Goal: Check status: Check status

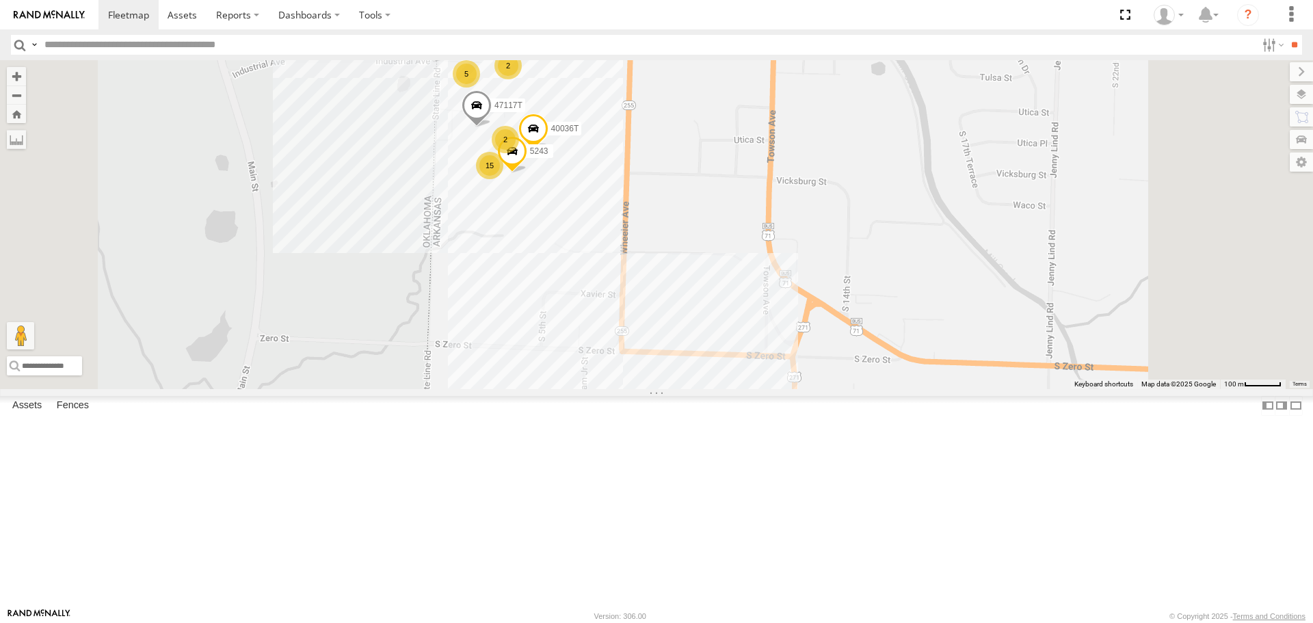
drag, startPoint x: 645, startPoint y: 308, endPoint x: 643, endPoint y: 416, distance: 108.1
click at [643, 388] on div "T3214 40022T 37135T 5238 T3201 37148T 37132T 37121T 5381-Sold 7774T 37139T 5306…" at bounding box center [656, 224] width 1313 height 328
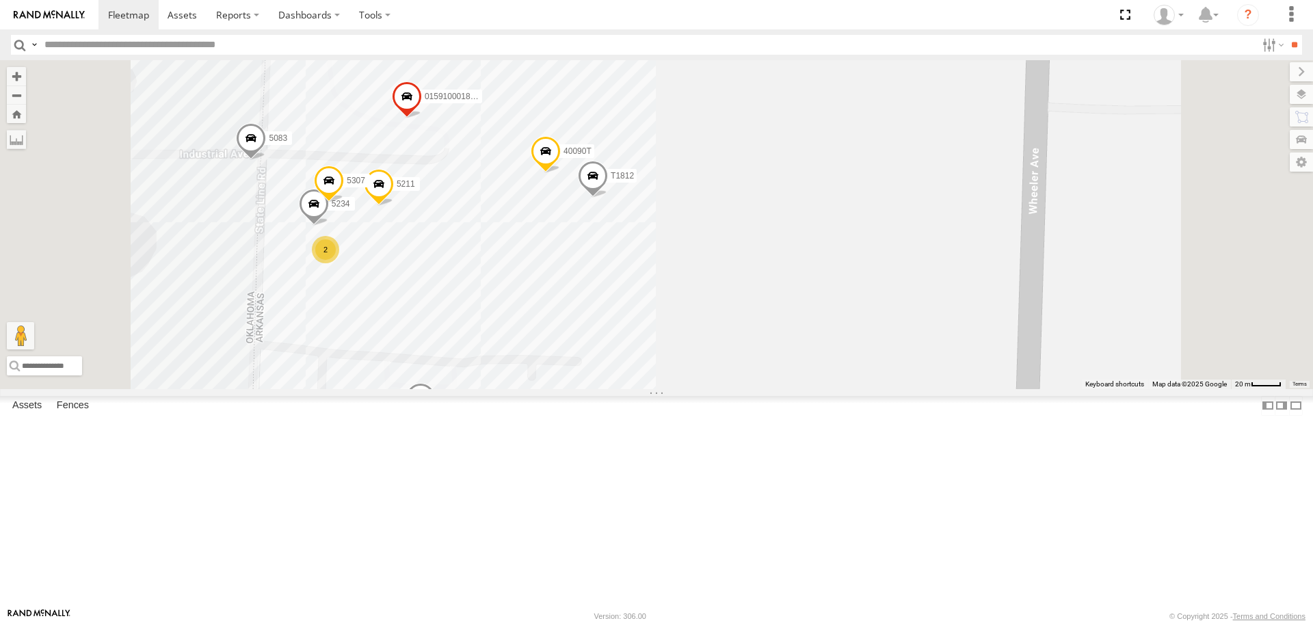
drag, startPoint x: 842, startPoint y: 334, endPoint x: 873, endPoint y: 368, distance: 46.0
click at [873, 368] on div "T3214 40022T 37135T 5238 T3201 37148T 37132T 37121T 5381-Sold 7774T 37139T 5306…" at bounding box center [656, 224] width 1313 height 328
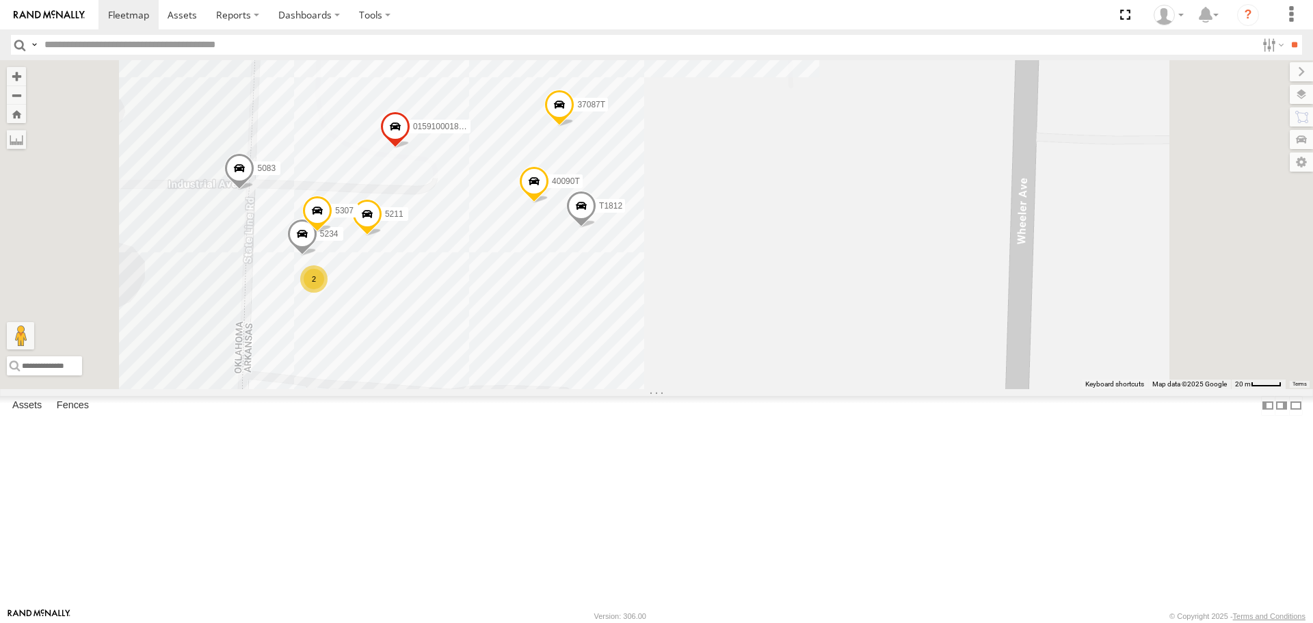
drag, startPoint x: 890, startPoint y: 381, endPoint x: 878, endPoint y: 413, distance: 34.2
click at [878, 388] on div "T3214 40022T 37135T 5238 T3201 37148T 37132T 37121T 5381-Sold 7774T 37139T 5306…" at bounding box center [656, 224] width 1313 height 328
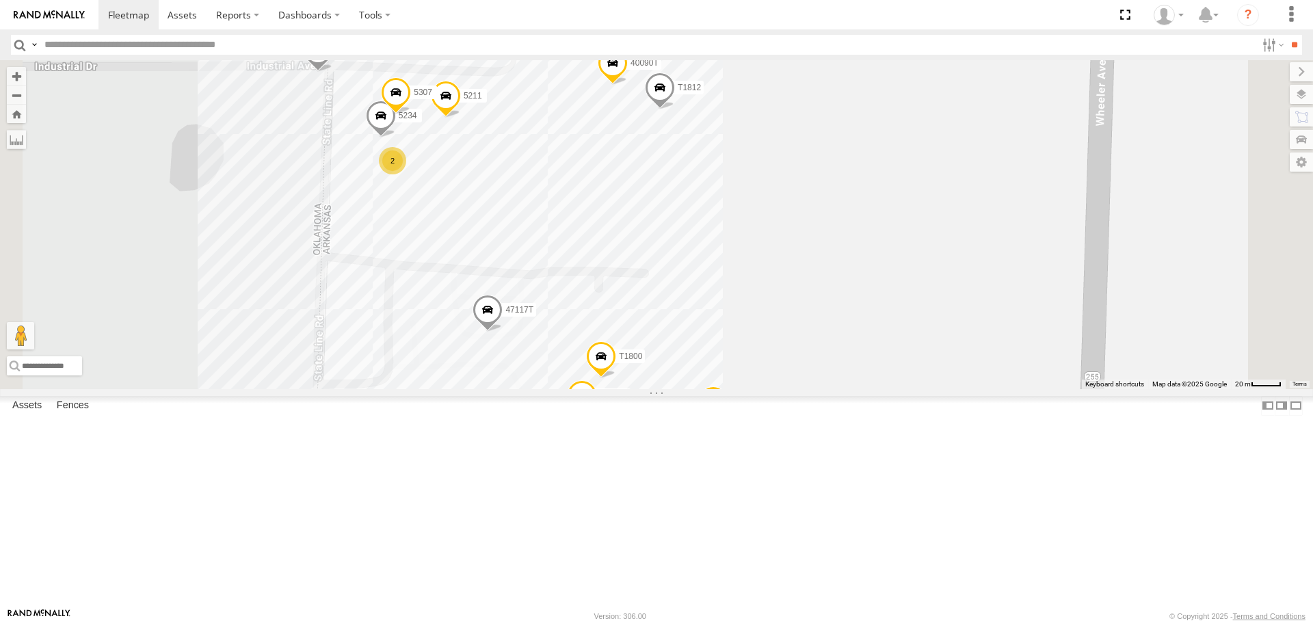
drag, startPoint x: 884, startPoint y: 393, endPoint x: 966, endPoint y: 273, distance: 145.1
click at [966, 273] on div "T3214 40022T 37135T 5238 T3201 37148T 37132T 37121T 5381-Sold 7774T 37139T 5306…" at bounding box center [656, 224] width 1313 height 328
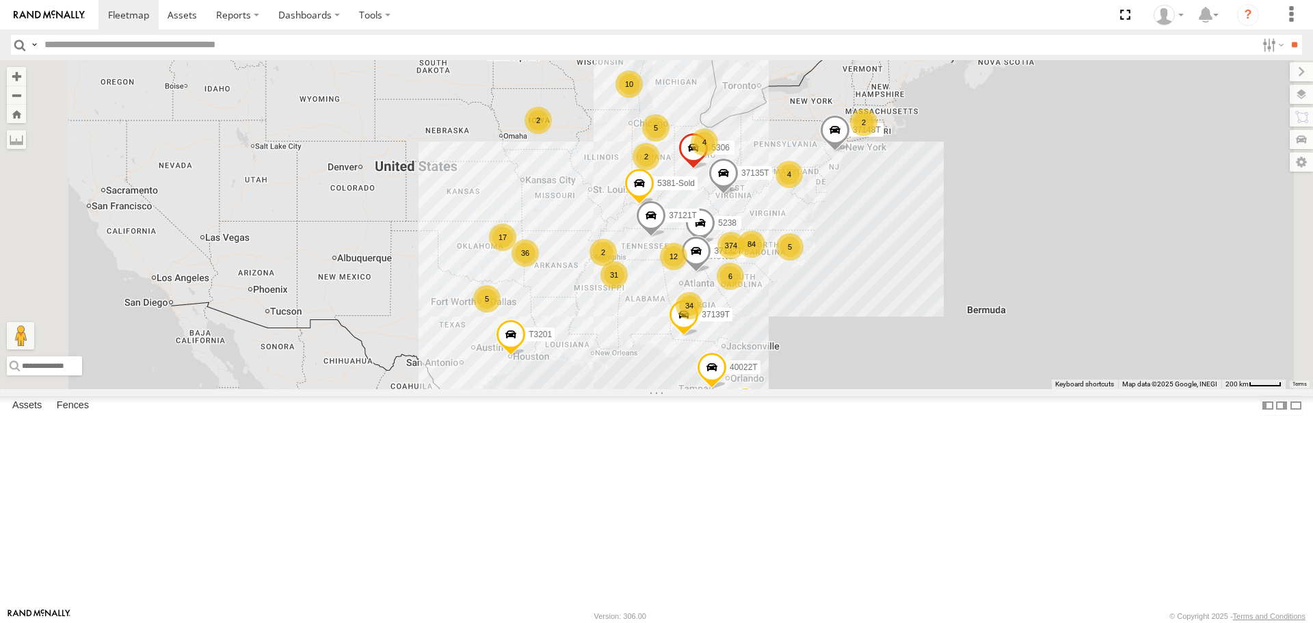
drag, startPoint x: 552, startPoint y: 352, endPoint x: 609, endPoint y: 366, distance: 59.2
click at [609, 366] on div "374 2 34 31 36 10 17 5 84 T3214 6 12 5 5 2 4 40022T 37135T 2 5238 4 T3201 2 371…" at bounding box center [656, 224] width 1313 height 328
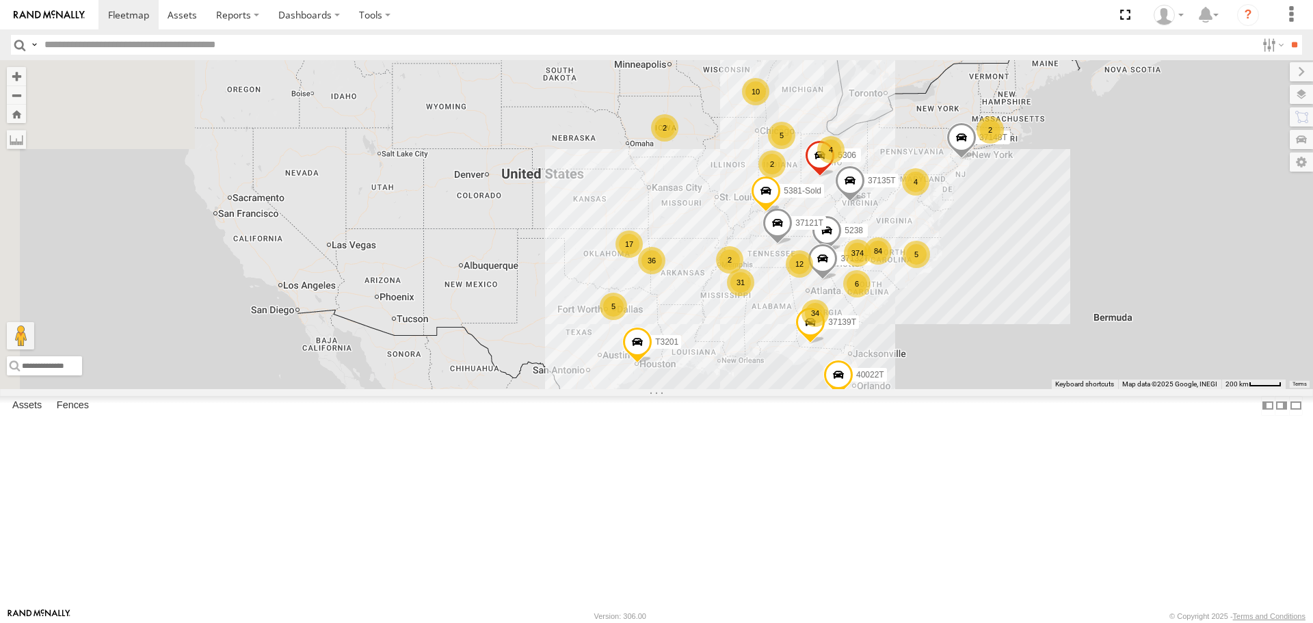
drag, startPoint x: 551, startPoint y: 354, endPoint x: 648, endPoint y: 353, distance: 97.1
click at [648, 353] on div "374 2 34 31 36 10 17 5 84 T3214 6 12 5 5 2 4 40022T 37135T 2 5238 4 T3201 2 371…" at bounding box center [656, 224] width 1313 height 328
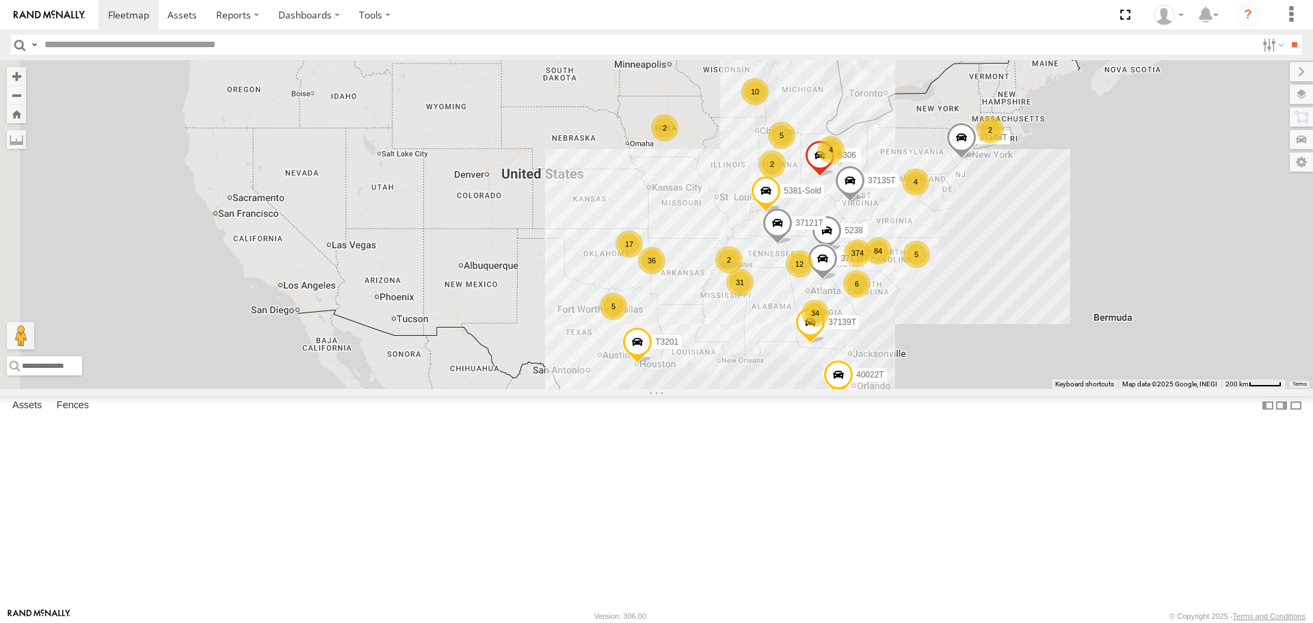
drag, startPoint x: 660, startPoint y: 427, endPoint x: 648, endPoint y: 380, distance: 48.8
click at [649, 382] on div "374 2 34 31 36 10 17 5 84 T3214 6 12 5 5 2 4 40022T 37135T 2 5238 4 T3201 2 371…" at bounding box center [656, 224] width 1313 height 328
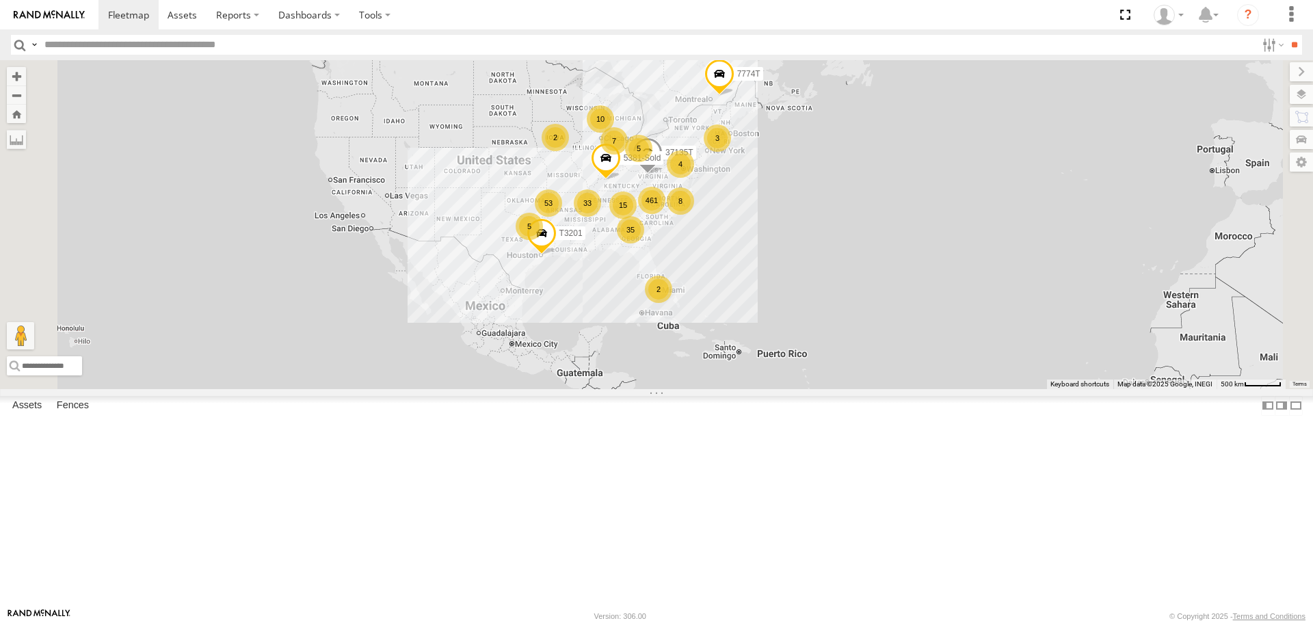
drag, startPoint x: 639, startPoint y: 426, endPoint x: 626, endPoint y: 387, distance: 40.9
click at [626, 387] on div "37135T T3201 5381-Sold 7774T 461 33 35 53 10 8 2 15 7 5 4 3 5 2" at bounding box center [656, 224] width 1313 height 328
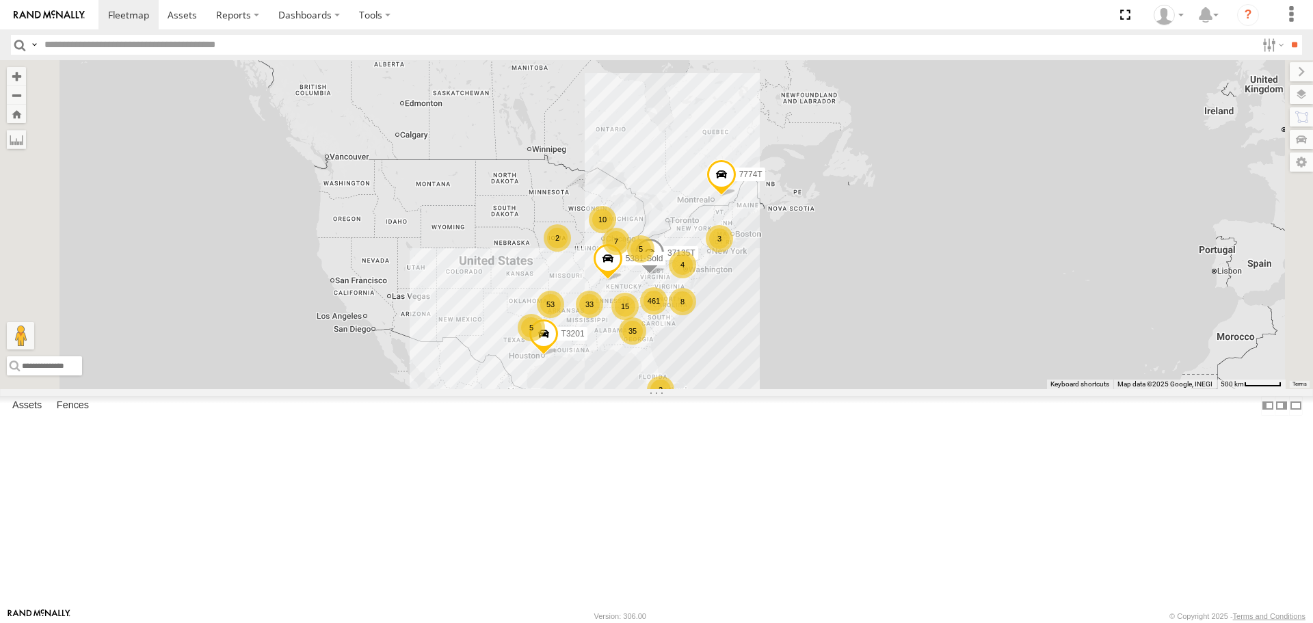
drag, startPoint x: 557, startPoint y: 273, endPoint x: 557, endPoint y: 364, distance: 90.9
click at [557, 364] on div "37135T T3201 5381-Sold 7774T 461 33 35 53 10 8 2 15 7 5 4 3 5 2" at bounding box center [656, 224] width 1313 height 328
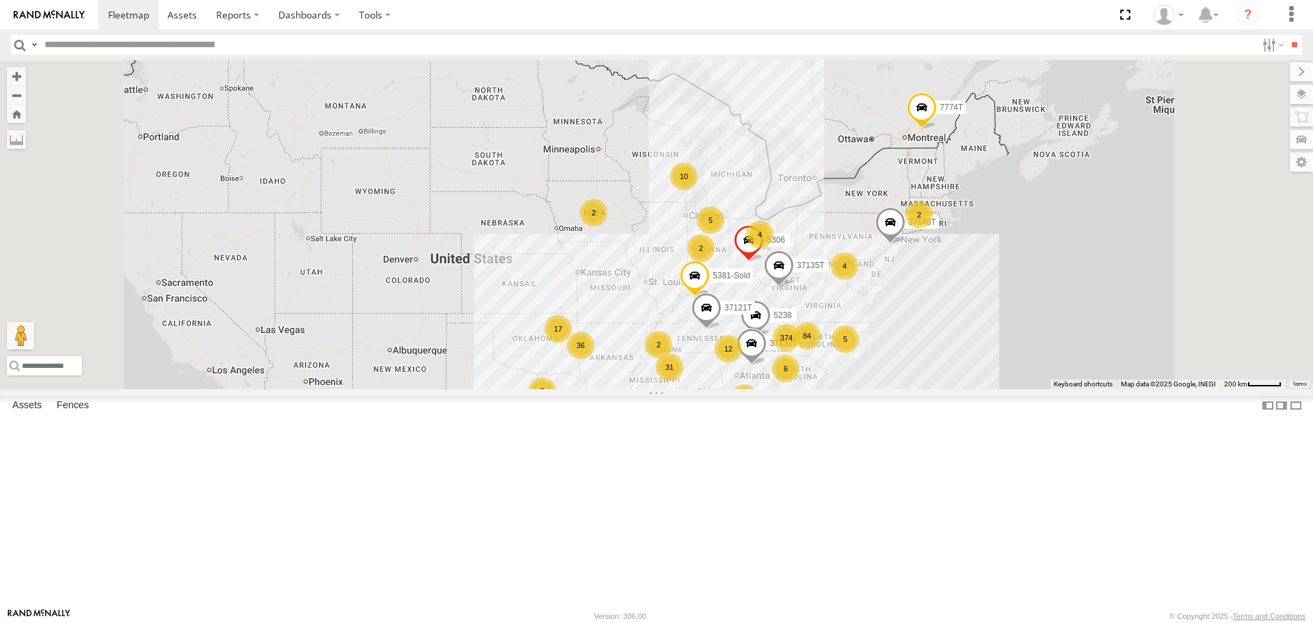
drag, startPoint x: 695, startPoint y: 402, endPoint x: 682, endPoint y: 287, distance: 115.5
click at [683, 289] on div "37135T T3201 5381-Sold 7774T 374 2 34 31 36 10 17 5 84 6 12 5 5 2 4 40022T 2 52…" at bounding box center [656, 224] width 1313 height 328
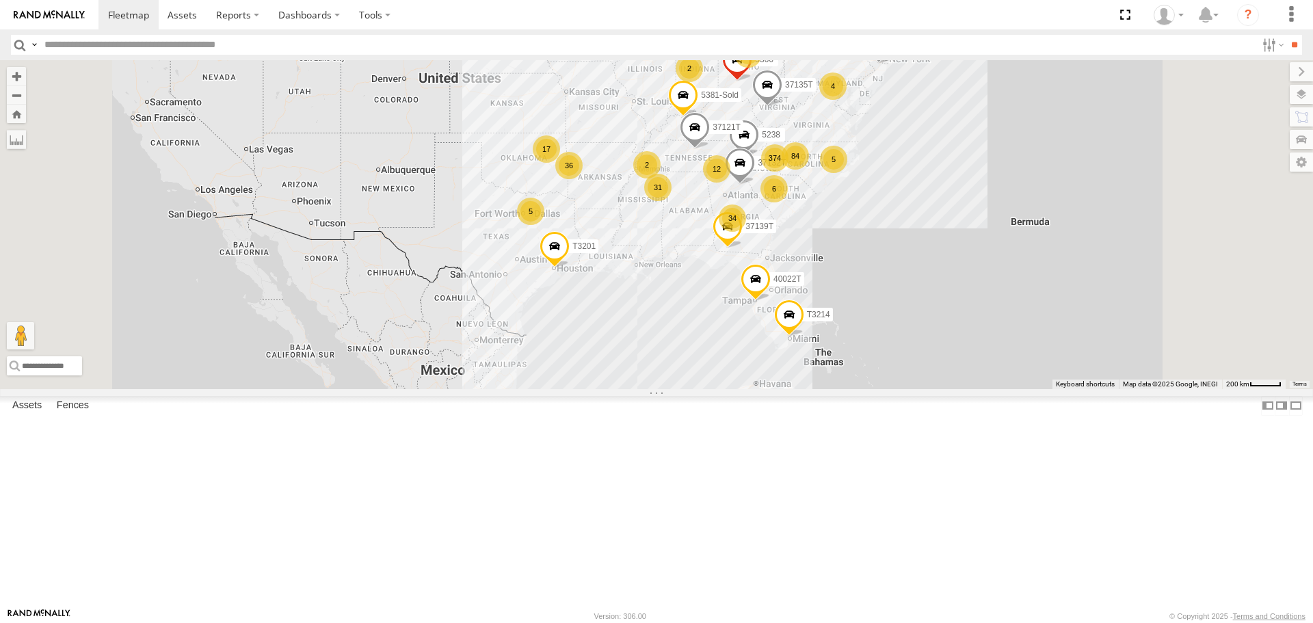
drag, startPoint x: 593, startPoint y: 319, endPoint x: 593, endPoint y: 300, distance: 19.1
click at [593, 300] on div "37135T T3201 5381-Sold 7774T 374 2 34 31 36 10 17 5 84 T3214 6 12 5 5 2 4 40022…" at bounding box center [656, 224] width 1313 height 328
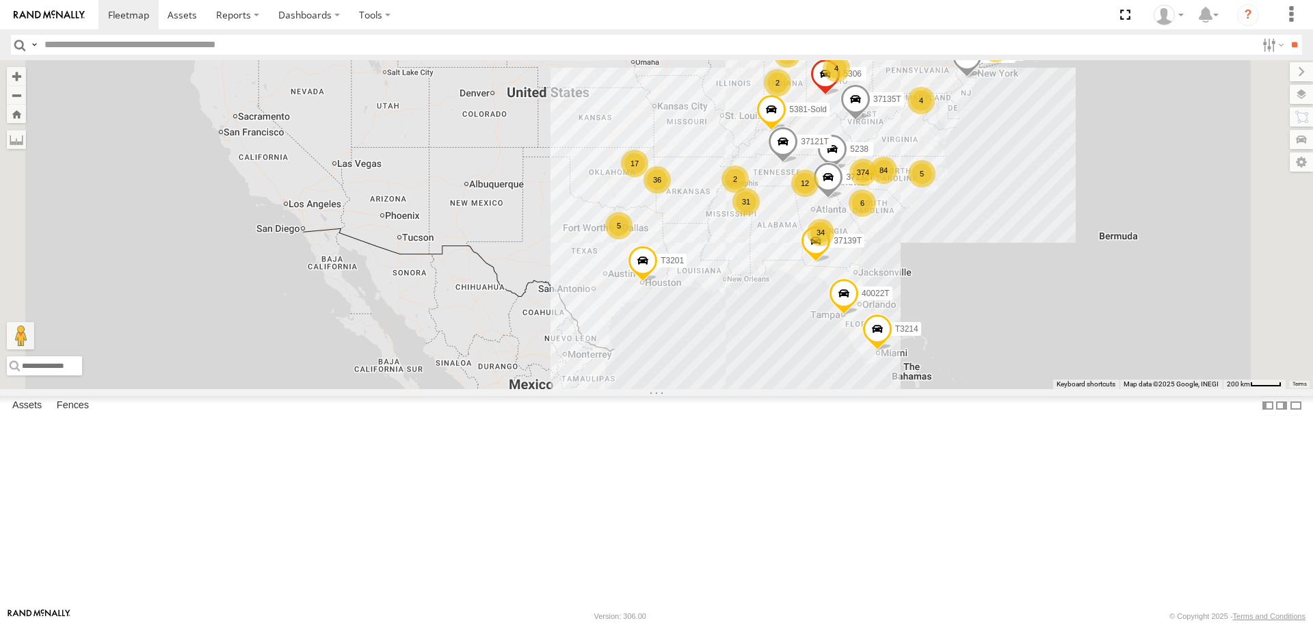
drag, startPoint x: 535, startPoint y: 284, endPoint x: 628, endPoint y: 316, distance: 99.0
click at [628, 316] on div "37135T T3201 5381-Sold 7774T 374 2 34 31 36 10 17 5 84 T3214 6 12 5 5 2 4 40022…" at bounding box center [656, 224] width 1313 height 328
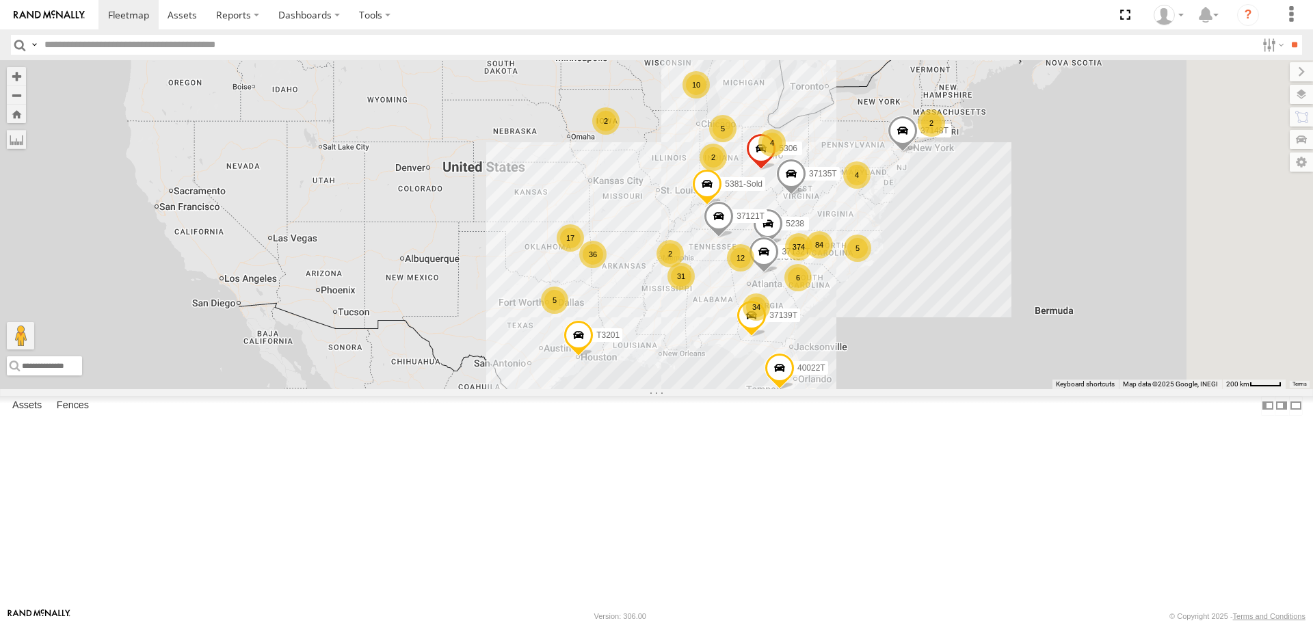
drag, startPoint x: 693, startPoint y: 242, endPoint x: 628, endPoint y: 319, distance: 100.4
click at [628, 319] on div "37135T T3201 5381-Sold 7774T 374 2 34 31 36 10 17 5 84 T3214 6 12 5 5 2 4 40022…" at bounding box center [656, 224] width 1313 height 328
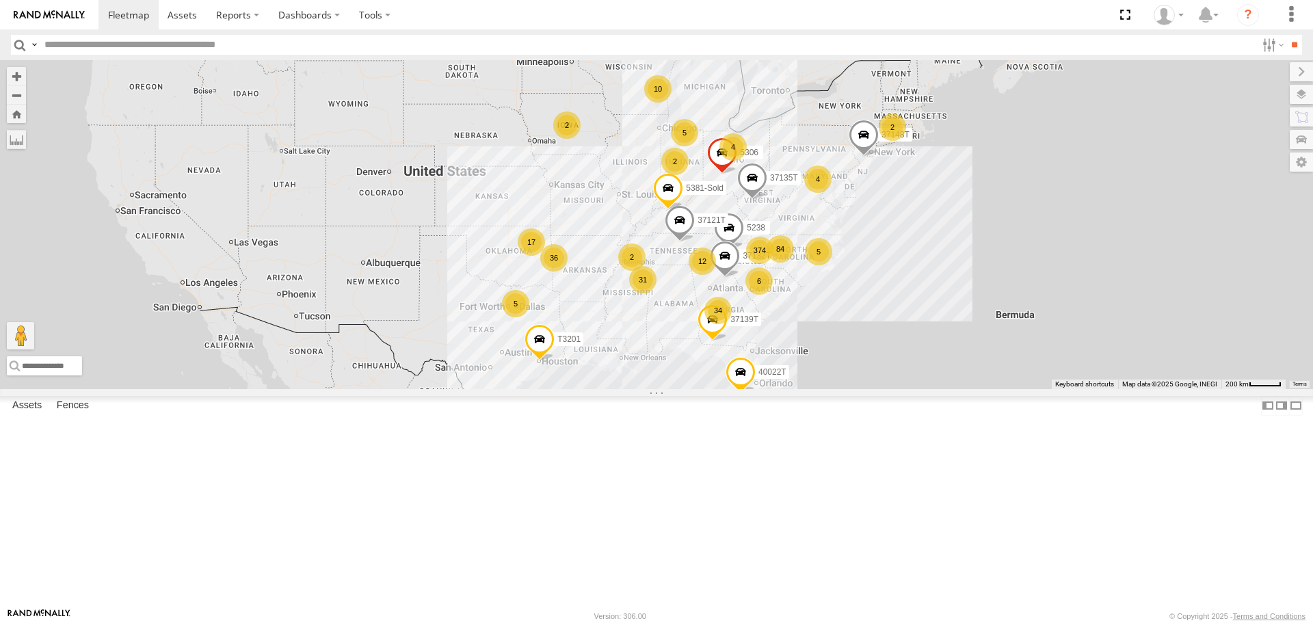
drag, startPoint x: 601, startPoint y: 390, endPoint x: 617, endPoint y: 390, distance: 16.4
click at [617, 388] on div "374 2 34 31 36 10 17 5 84 T3214 6 12 5 5 2 4 40022T 37135T 2 5238 4 T3201 2 371…" at bounding box center [656, 224] width 1313 height 328
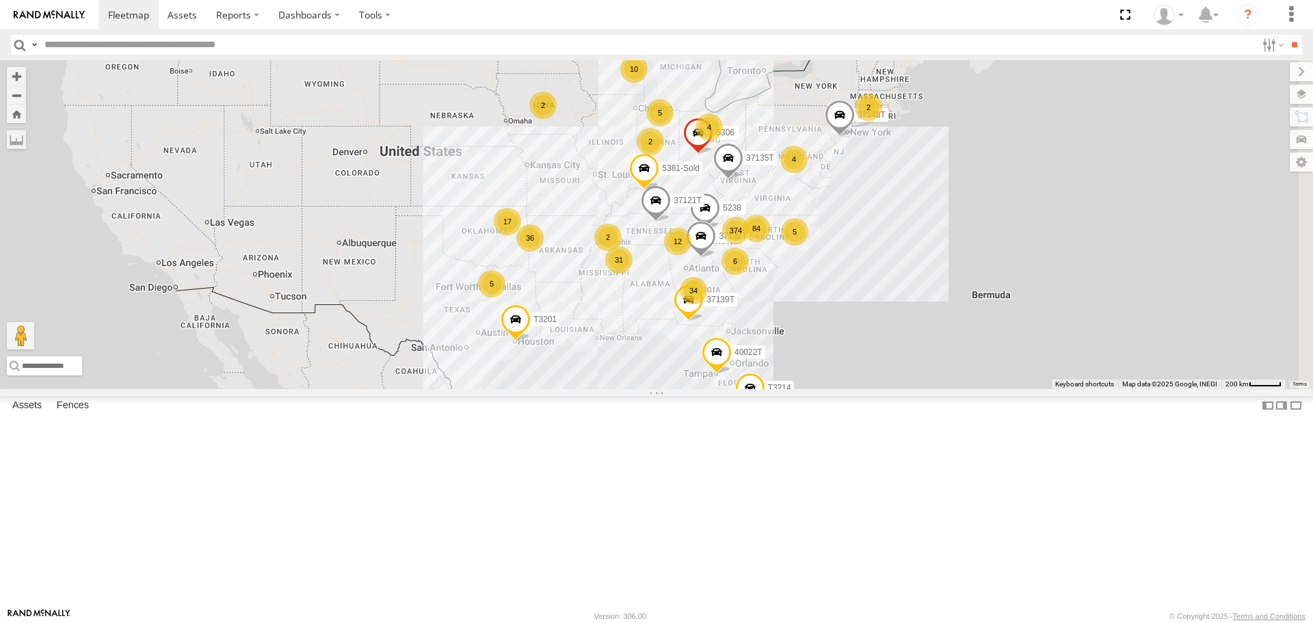
drag, startPoint x: 624, startPoint y: 317, endPoint x: 600, endPoint y: 296, distance: 32.0
click at [600, 296] on div "374 2 34 31 36 10 17 5 84 T3214 6 12 5 5 2 4 40022T 37135T 2 5238 4 T3201 2 371…" at bounding box center [656, 224] width 1313 height 328
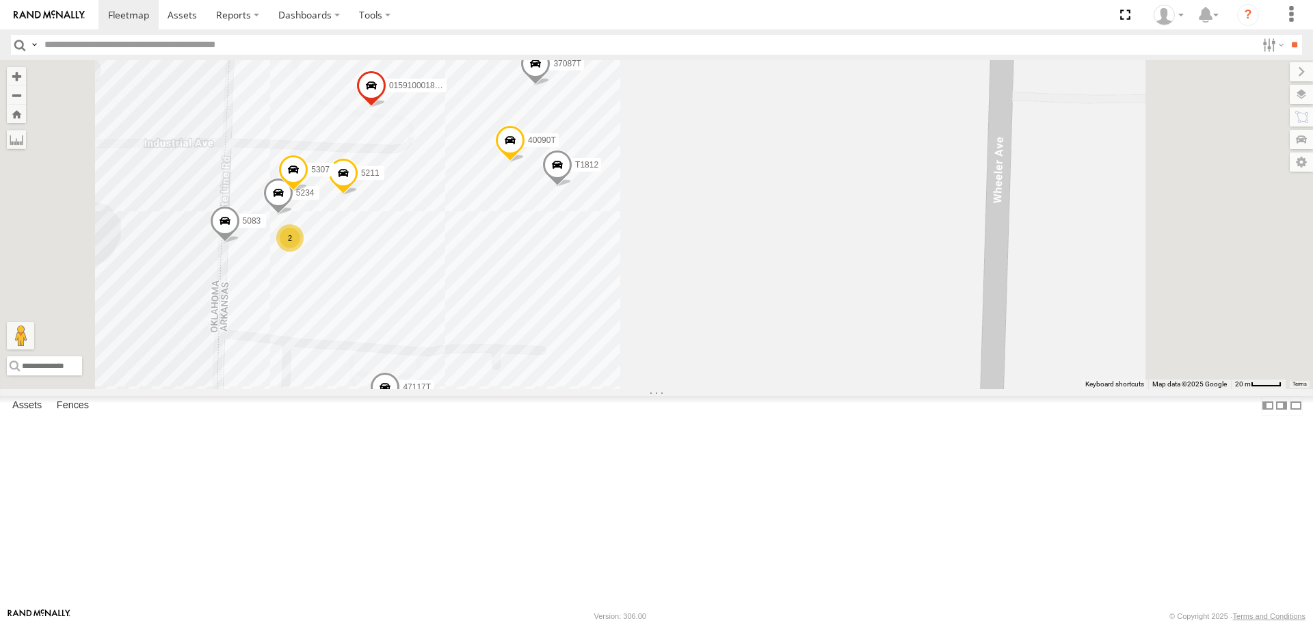
drag, startPoint x: 849, startPoint y: 380, endPoint x: 840, endPoint y: 332, distance: 49.5
click at [840, 332] on div "T3214 40022T 37135T 5238 T3201 37148T 37132T 37121T 5381-Sold 7774T 37139T 5306…" at bounding box center [656, 224] width 1313 height 328
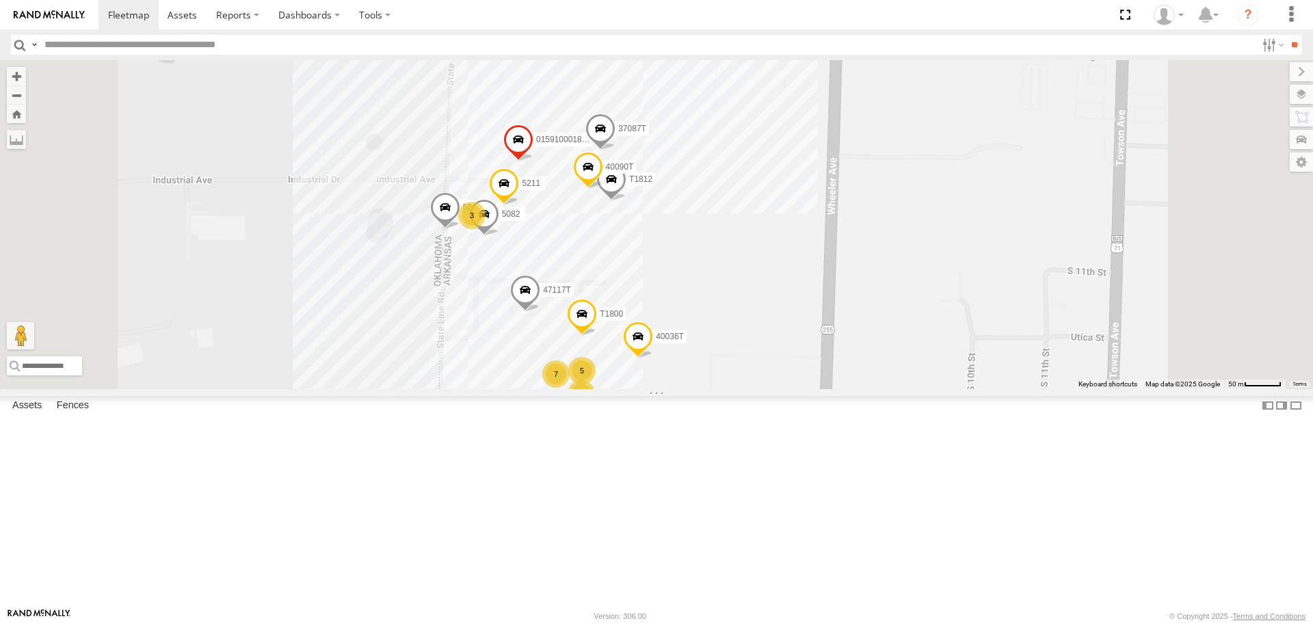
drag, startPoint x: 540, startPoint y: 447, endPoint x: 520, endPoint y: 382, distance: 68.8
click at [520, 382] on div "T3214 40022T 37135T 5238 T3201 37148T 37132T 37121T 5381-Sold 7774T 37139T 5306…" at bounding box center [656, 224] width 1313 height 328
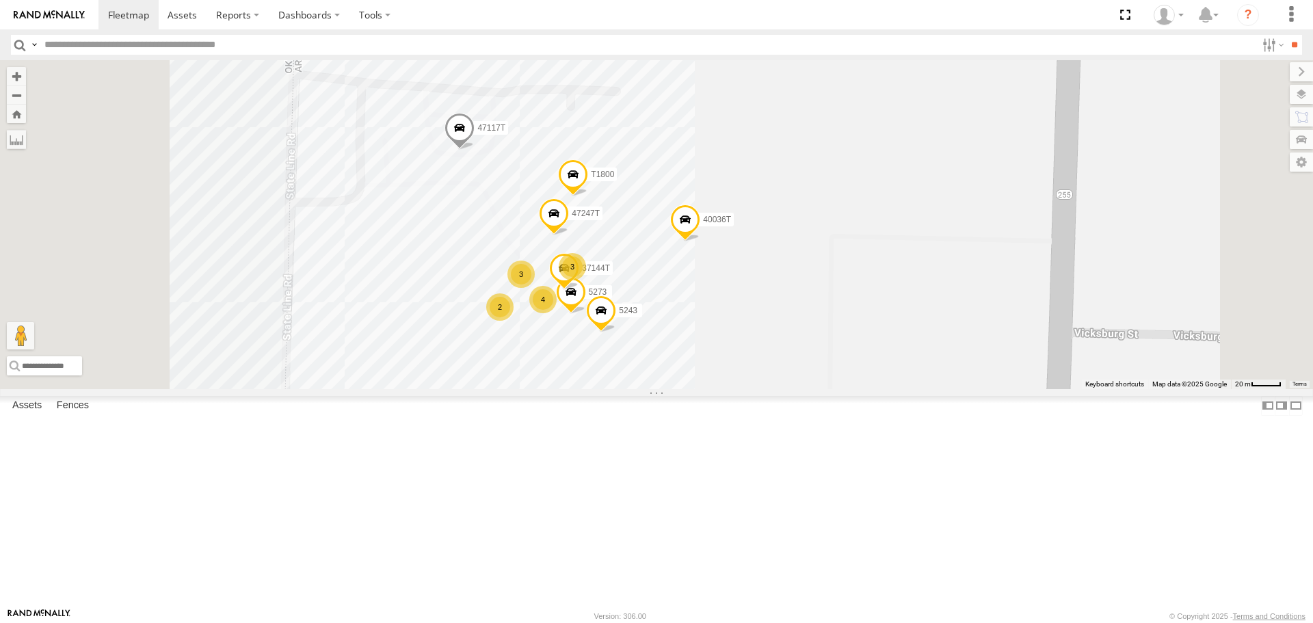
click at [569, 236] on span at bounding box center [554, 217] width 30 height 37
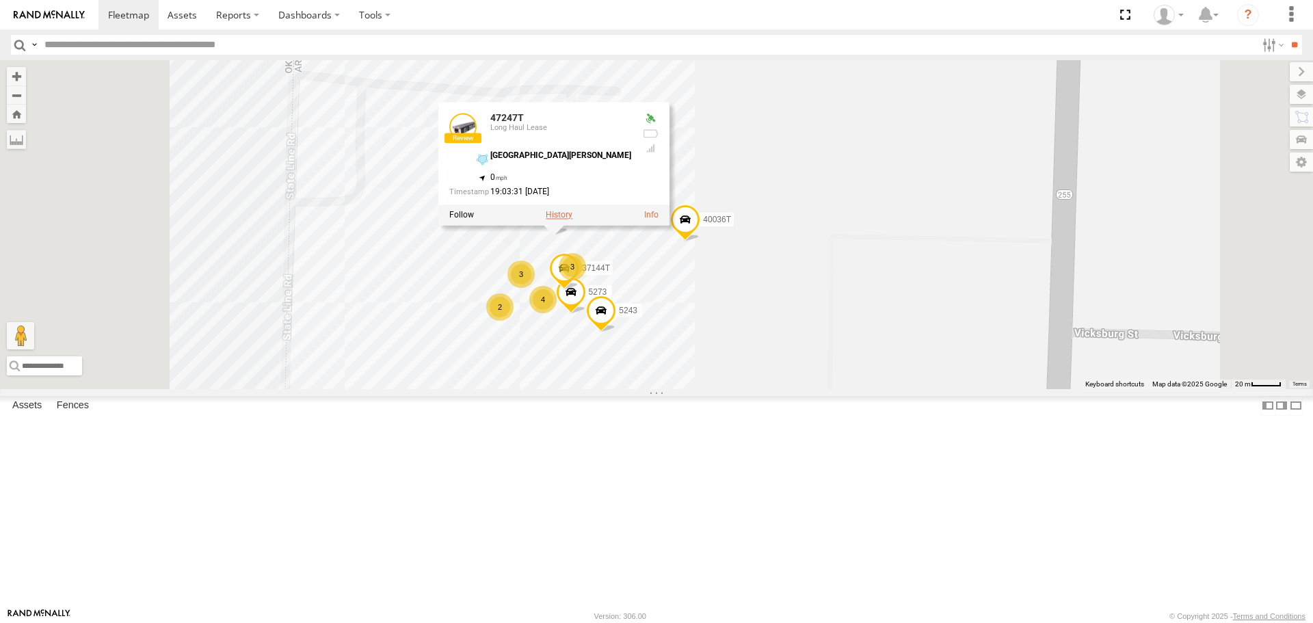
click at [572, 220] on label at bounding box center [559, 216] width 27 height 10
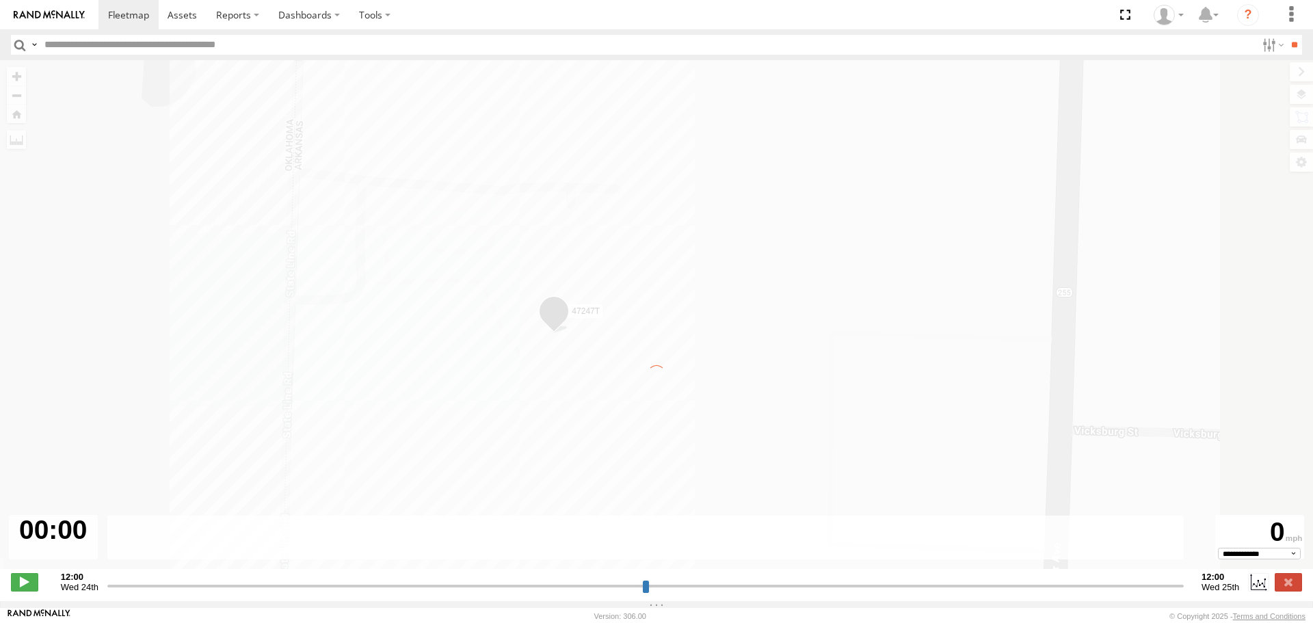
type input "**********"
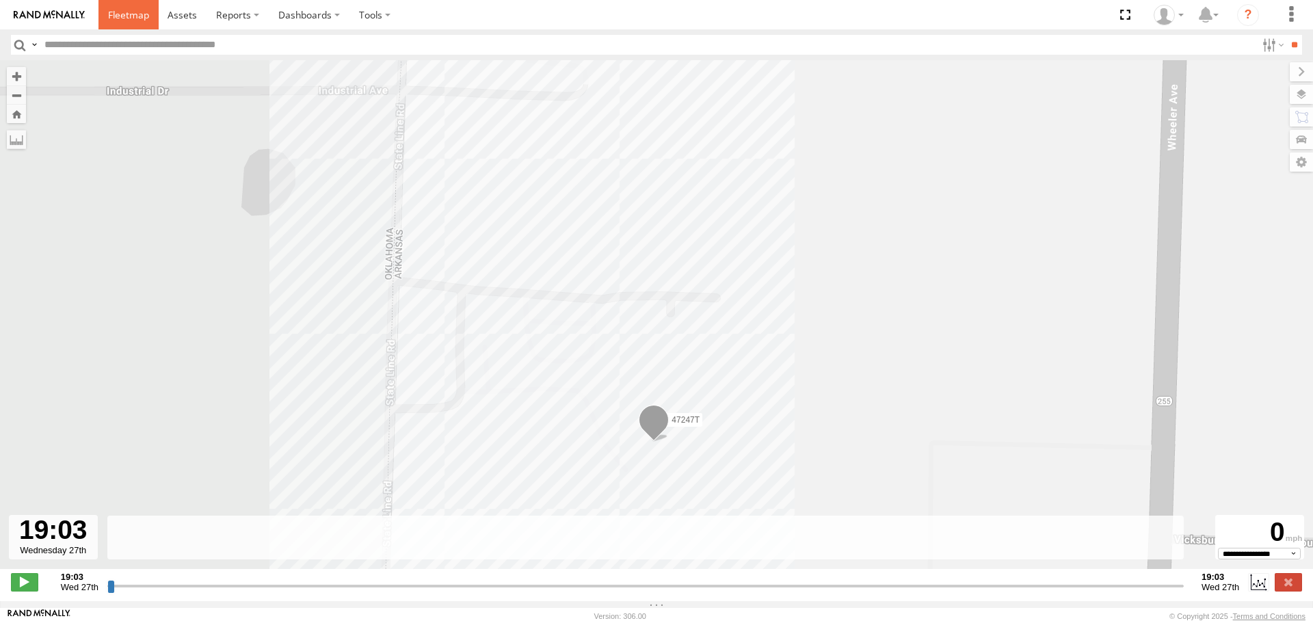
click at [118, 16] on span at bounding box center [128, 14] width 41 height 13
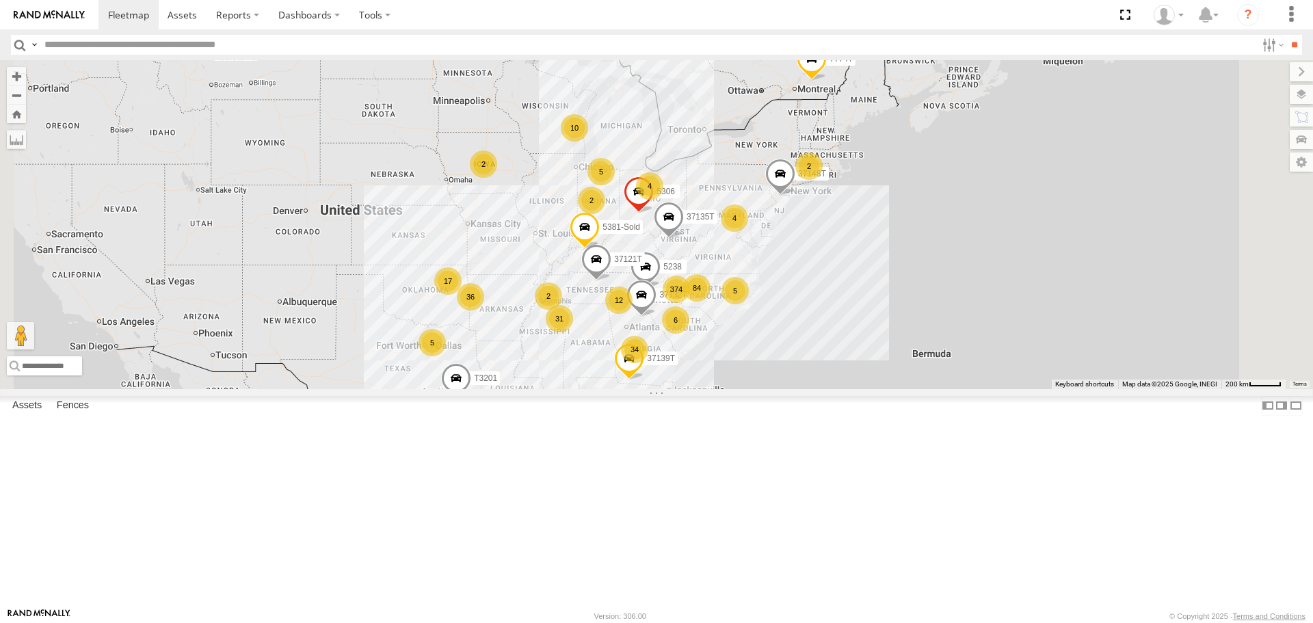
drag, startPoint x: 792, startPoint y: 417, endPoint x: 758, endPoint y: 470, distance: 62.8
click at [758, 388] on div "7774T 374 2 34 31 36 10 17 5 84 T3214 6 12 5 5 2 4 40022T 37135T 2 5238 4 T3201…" at bounding box center [656, 224] width 1313 height 328
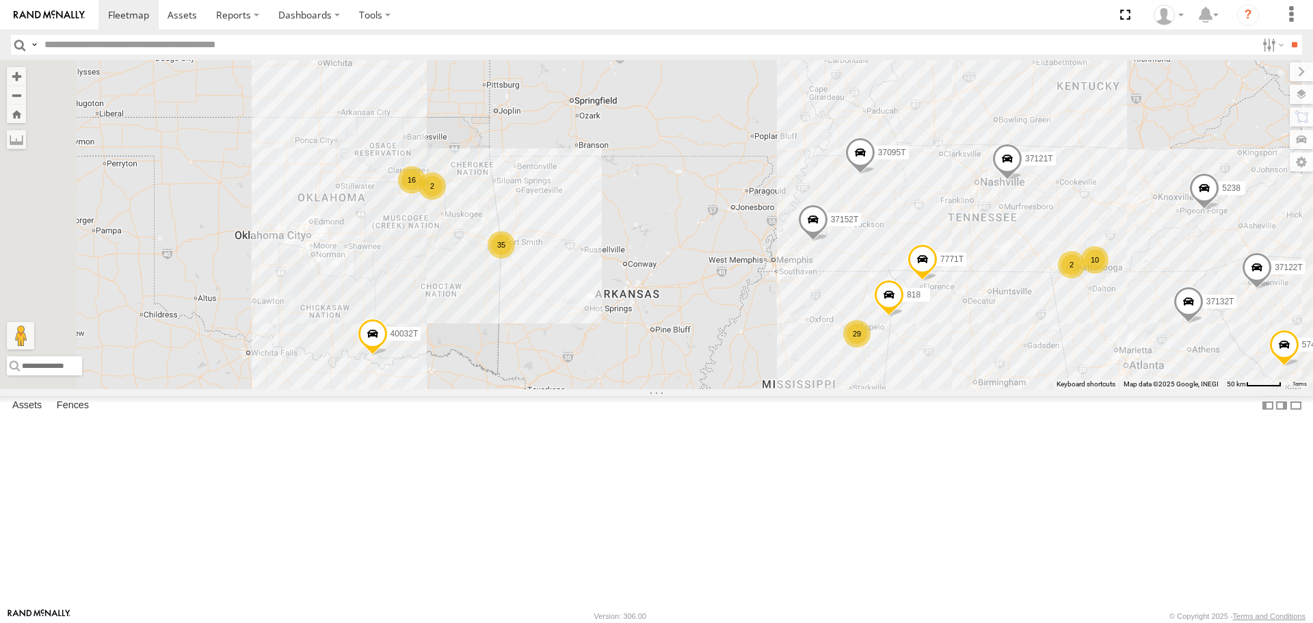
drag, startPoint x: 475, startPoint y: 371, endPoint x: 526, endPoint y: 302, distance: 85.6
click at [526, 302] on div "7774T T3214 40022T 37135T 5238 T3201 37148T 37132T 37121T 5381-Sold 37139T 5306…" at bounding box center [656, 224] width 1313 height 328
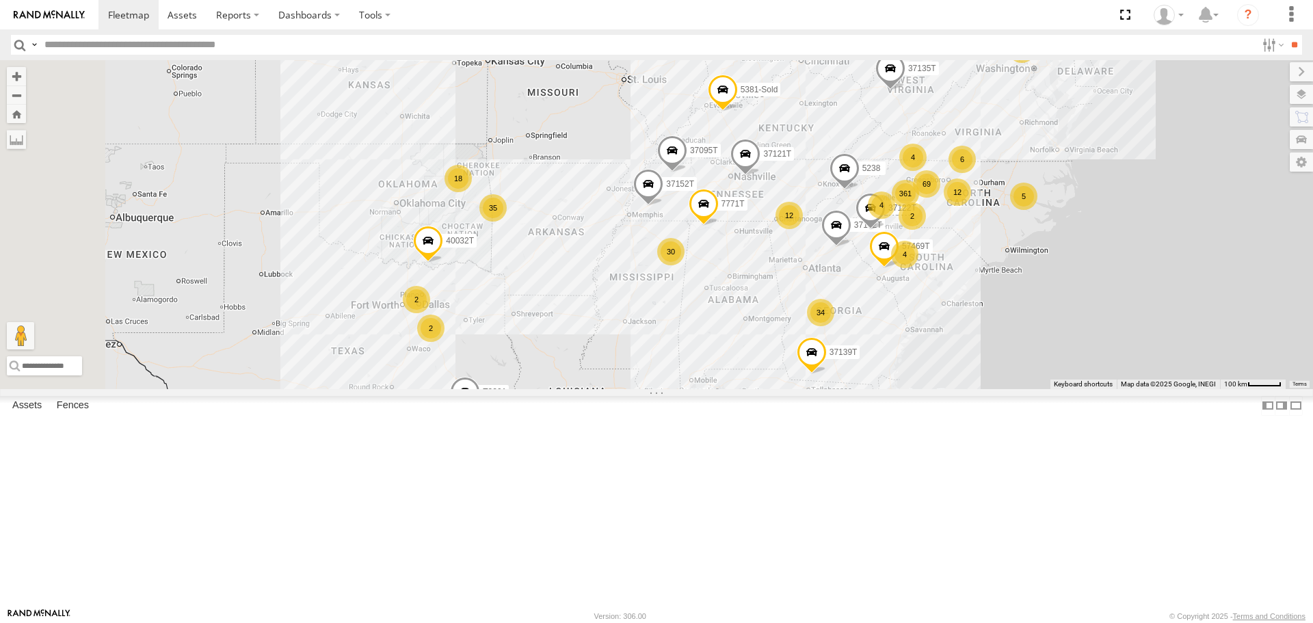
drag, startPoint x: 445, startPoint y: 403, endPoint x: 529, endPoint y: 398, distance: 84.3
click at [529, 388] on div "7774T T3214 40022T 37135T 5238 T3201 37148T 37132T 37121T 5381-Sold 37139T 5306…" at bounding box center [656, 224] width 1313 height 328
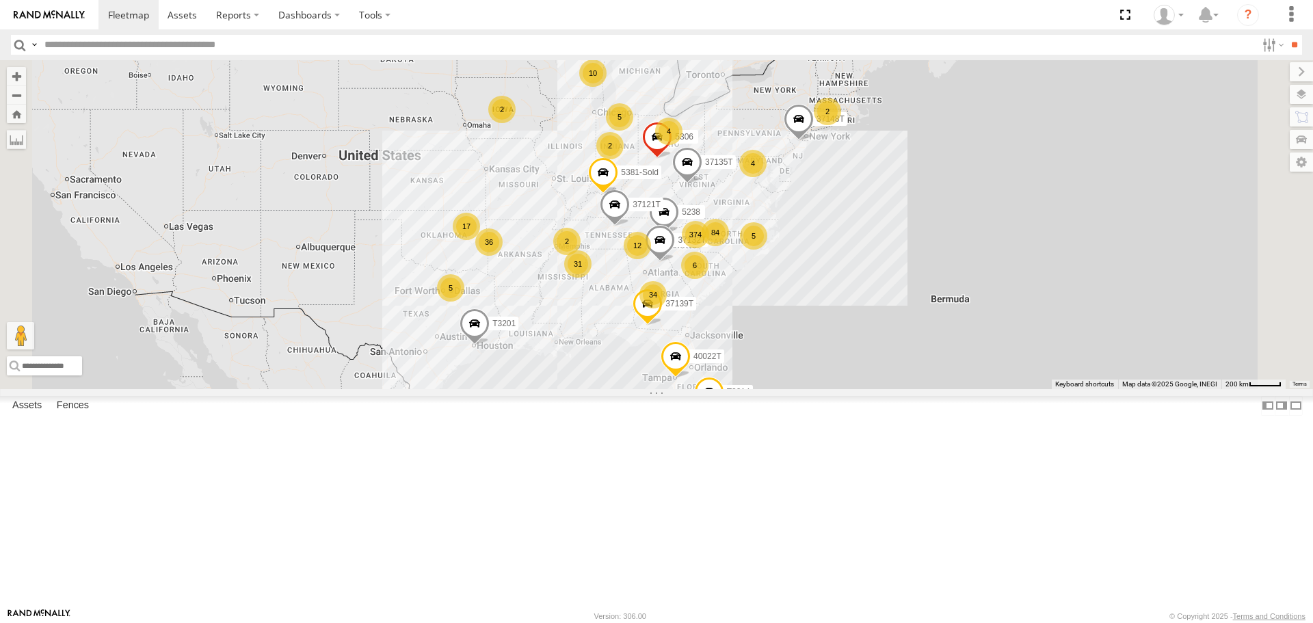
drag, startPoint x: 503, startPoint y: 418, endPoint x: 559, endPoint y: 405, distance: 57.6
click at [559, 388] on div "7774T T3214 40022T 37135T 5238 T3201 37148T 37132T 37121T 5381-Sold 37139T 5306…" at bounding box center [656, 224] width 1313 height 328
